Goal: Information Seeking & Learning: Compare options

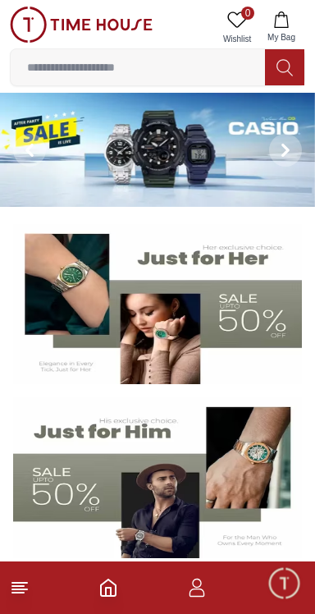
click at [174, 66] on input at bounding box center [138, 67] width 255 height 33
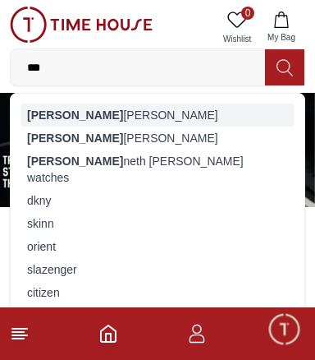
type input "***"
click at [94, 118] on div "[PERSON_NAME] [PERSON_NAME]" at bounding box center [158, 114] width 274 height 23
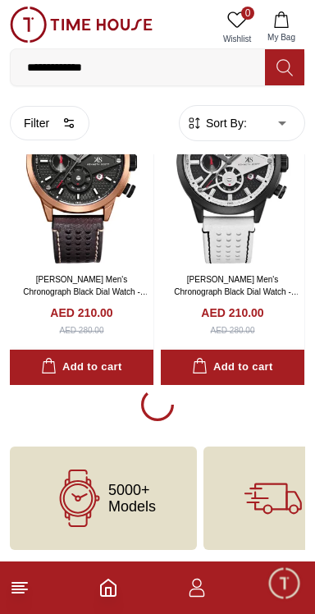
scroll to position [2932, 0]
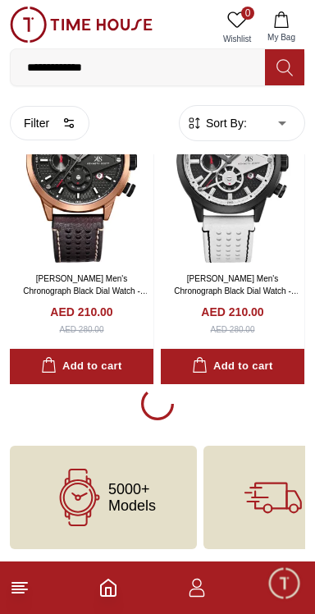
click at [156, 73] on input "**********" at bounding box center [138, 67] width 255 height 33
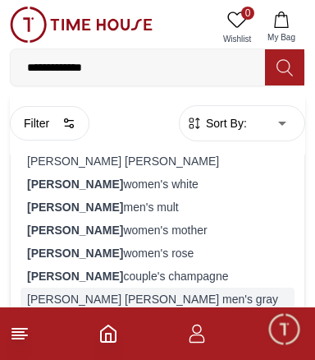
click at [136, 297] on div "[PERSON_NAME] [PERSON_NAME] men's gray" at bounding box center [158, 298] width 274 height 23
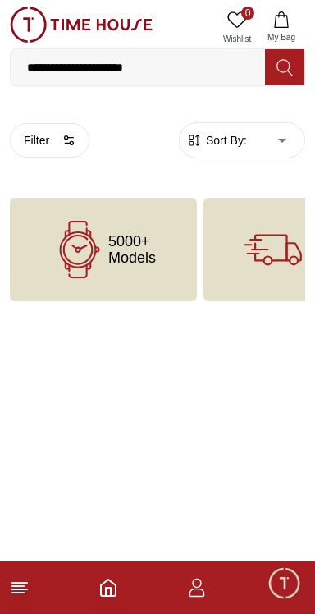
click at [182, 72] on input "**********" at bounding box center [138, 67] width 255 height 33
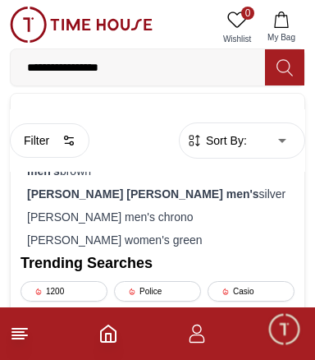
type input "**********"
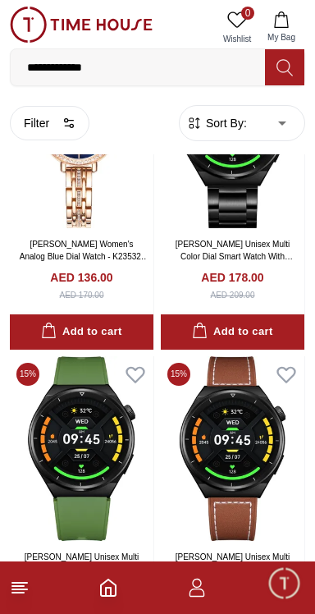
scroll to position [3373, 0]
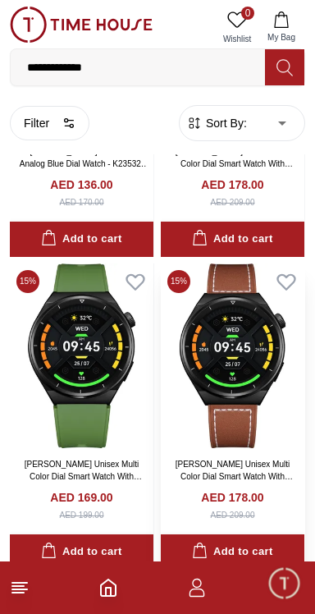
click at [262, 464] on link "[PERSON_NAME] Unisex Multi Color Dial Smart Watch With Interchangeable Strap-KG…" at bounding box center [234, 483] width 117 height 46
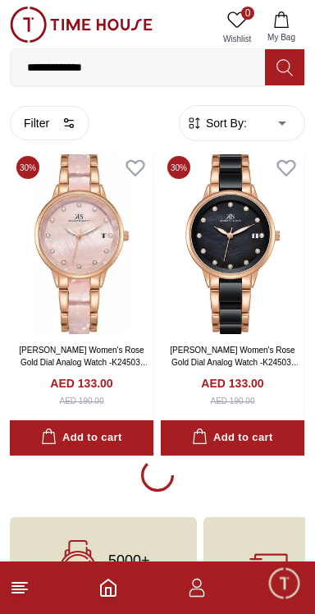
scroll to position [6088, 0]
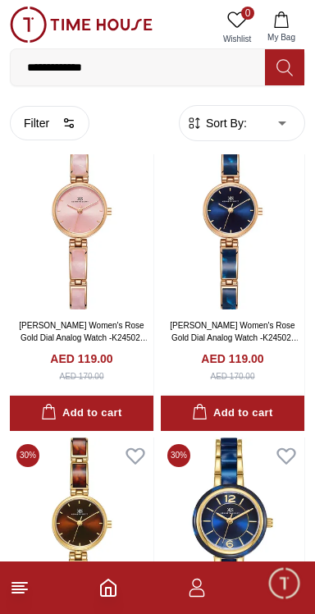
scroll to position [6977, 0]
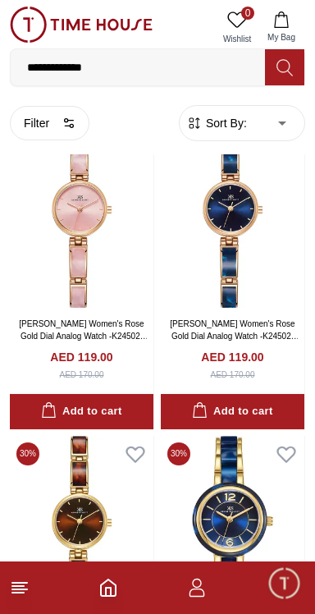
scroll to position [5897, 0]
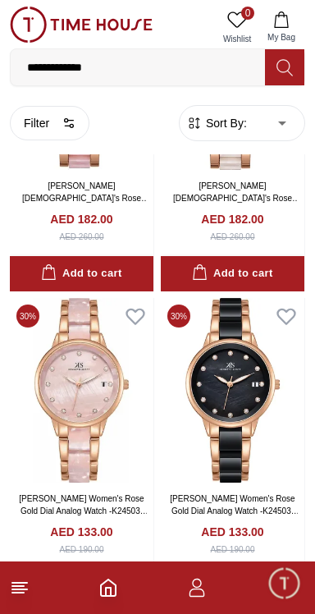
scroll to position [2826, 0]
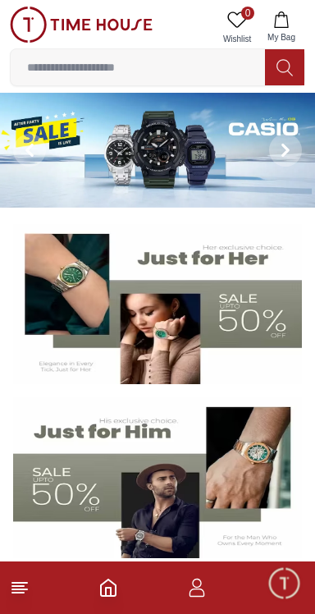
click at [168, 510] on img at bounding box center [157, 478] width 289 height 161
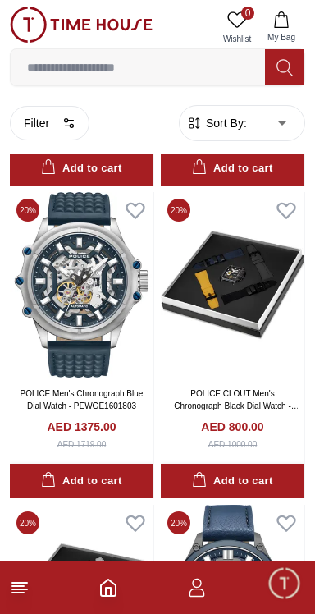
scroll to position [6047, 0]
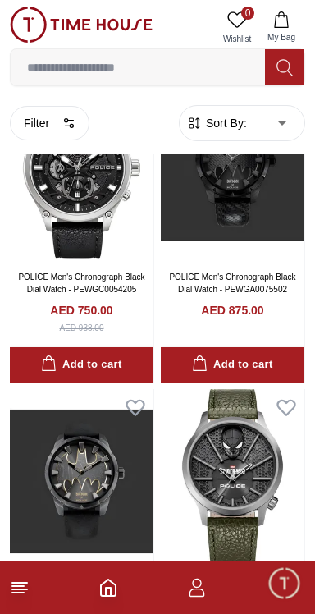
click at [236, 128] on span "Sort By:" at bounding box center [225, 123] width 44 height 16
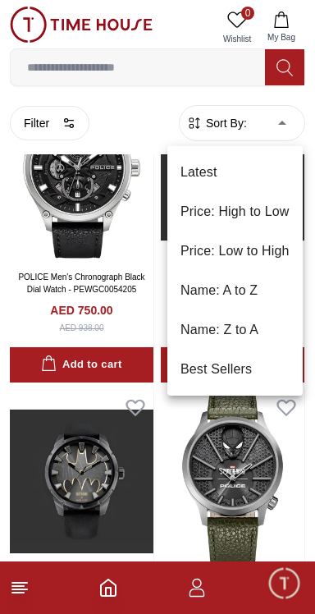
click at [269, 255] on li "Price: Low to High" at bounding box center [236, 251] width 136 height 39
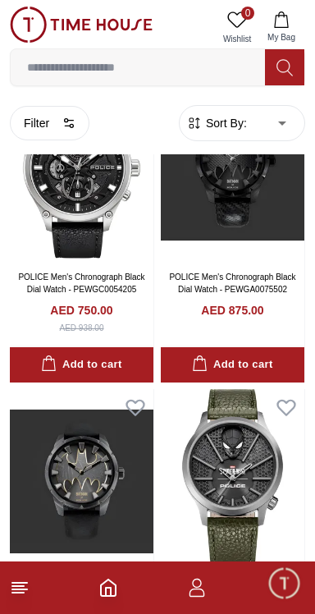
type input "*"
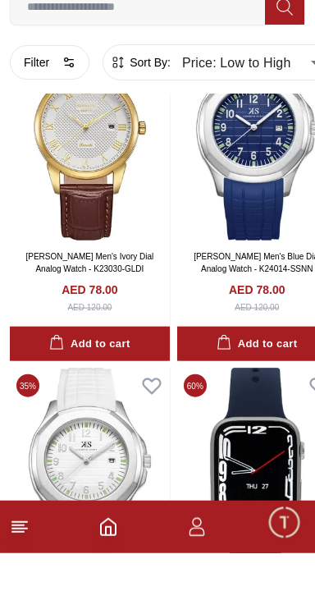
scroll to position [5986, 0]
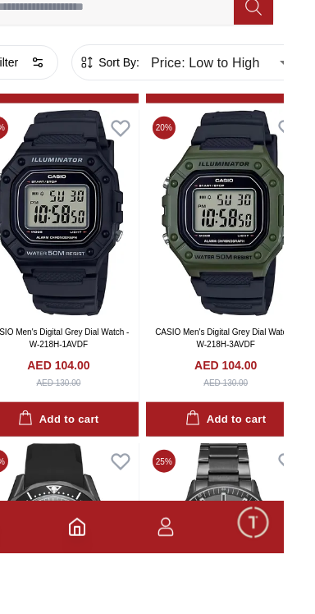
scroll to position [11378, 0]
